Goal: Information Seeking & Learning: Learn about a topic

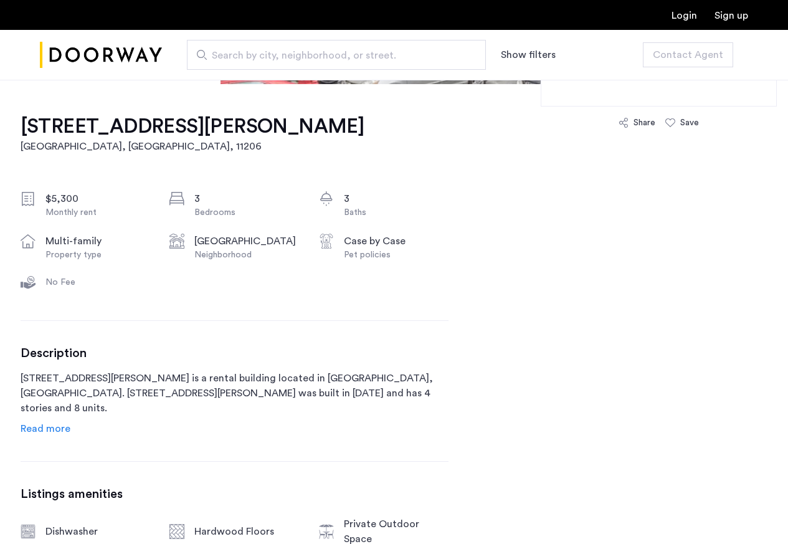
scroll to position [672, 0]
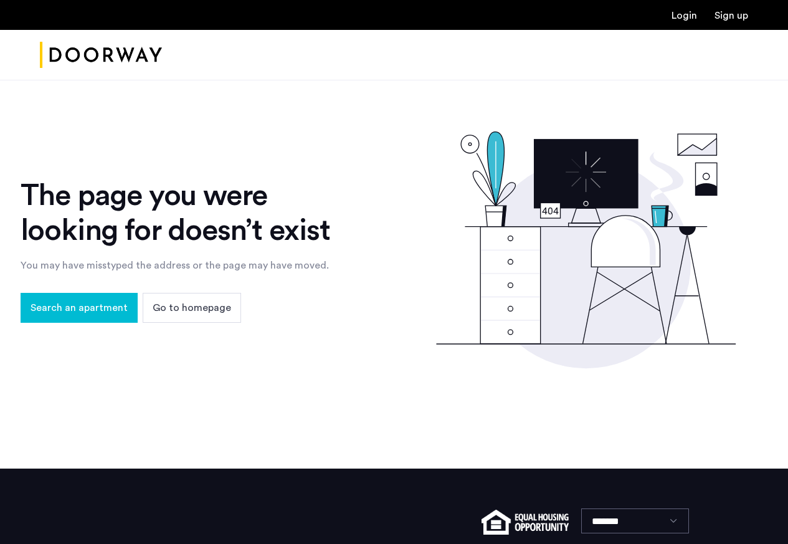
scroll to position [153, 0]
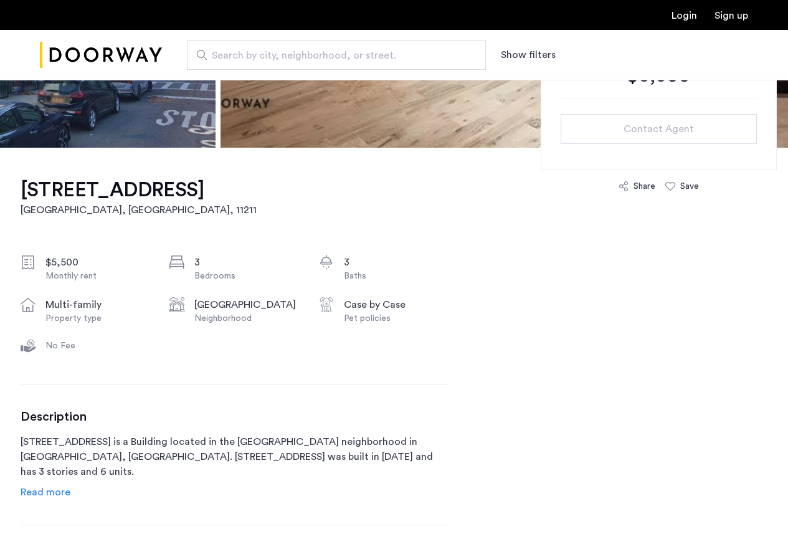
scroll to position [523, 0]
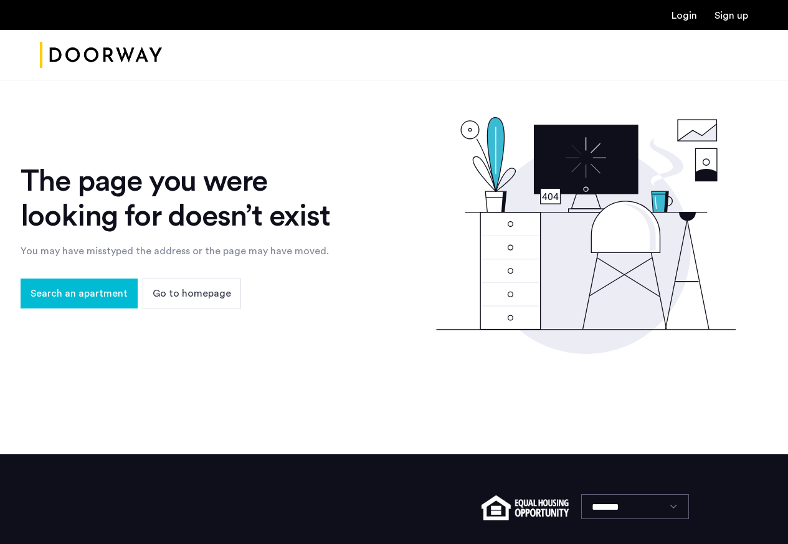
scroll to position [153, 0]
